Goal: Navigation & Orientation: Find specific page/section

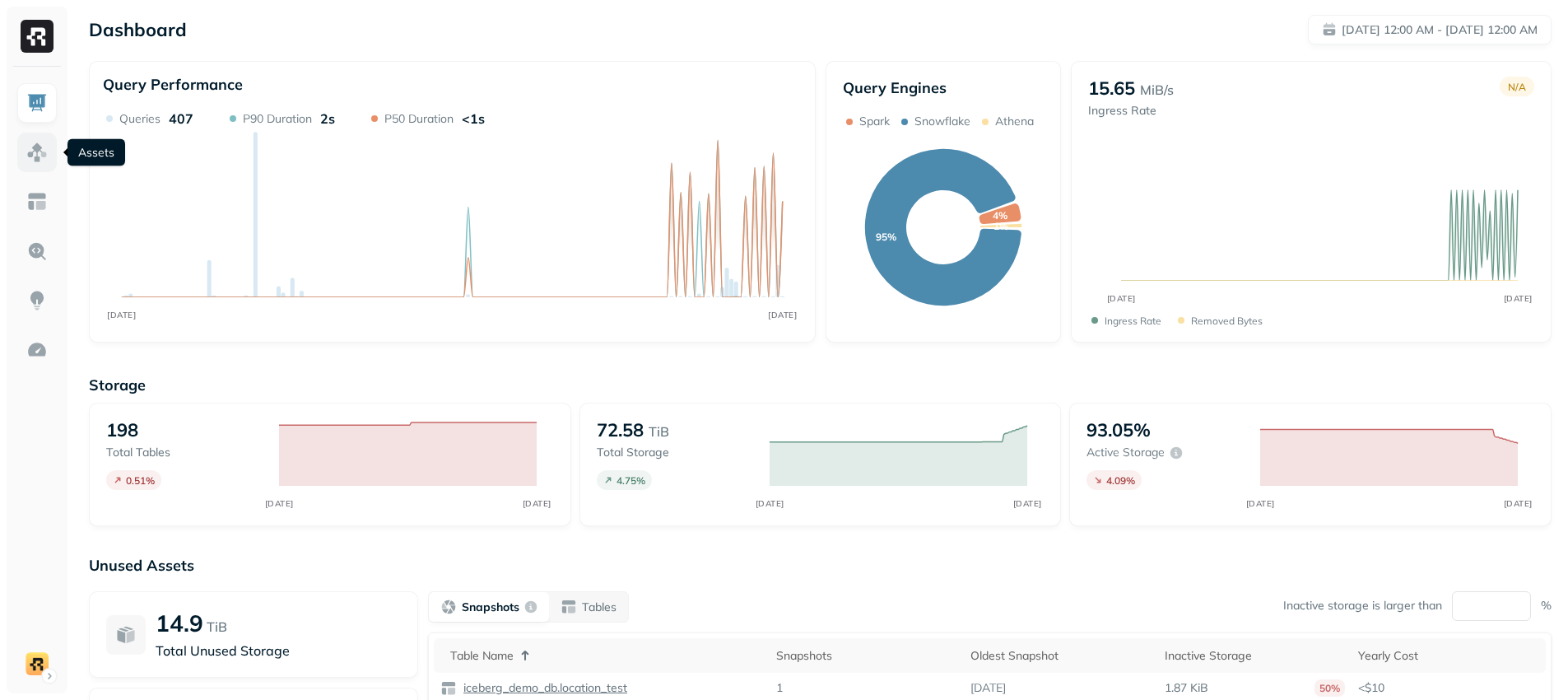
click at [46, 161] on img at bounding box center [38, 153] width 22 height 22
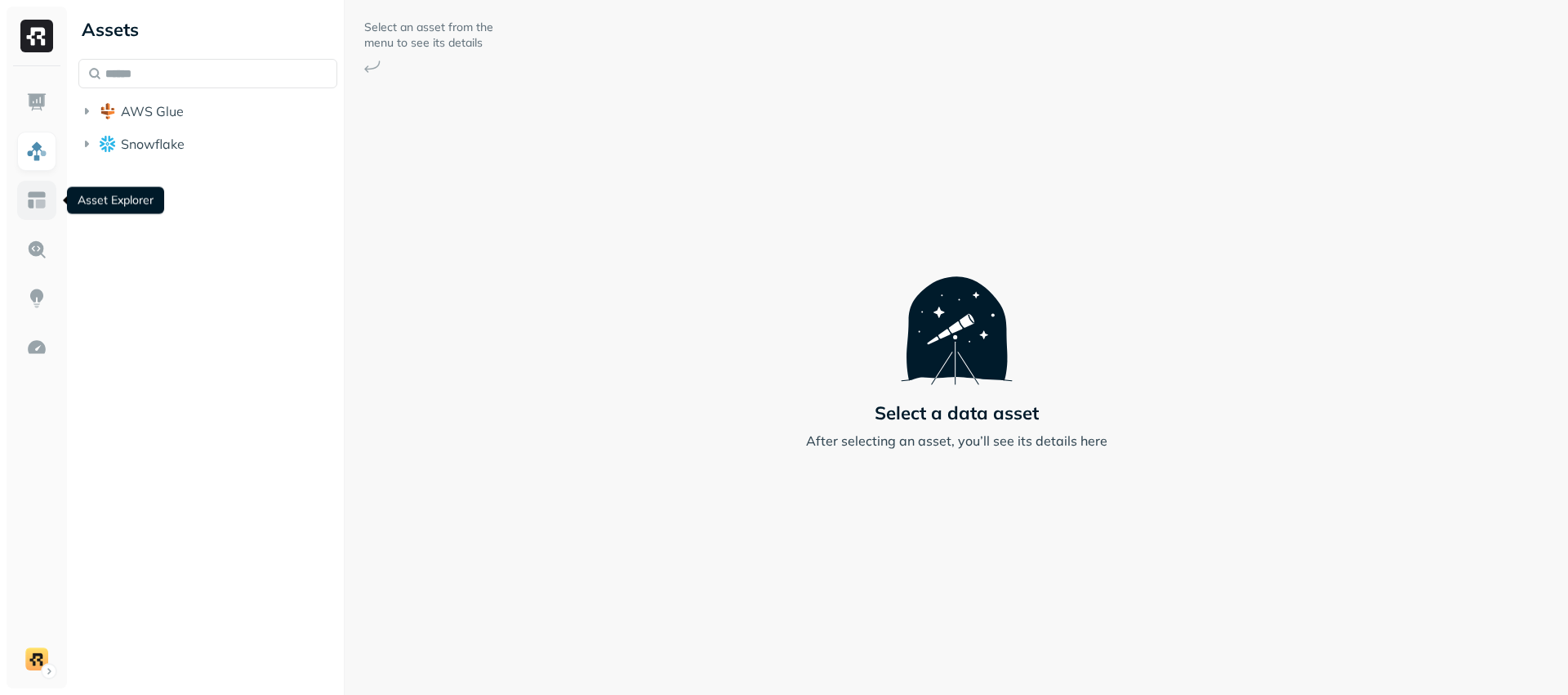
click at [46, 189] on img at bounding box center [37, 200] width 22 height 22
